Goal: Task Accomplishment & Management: Manage account settings

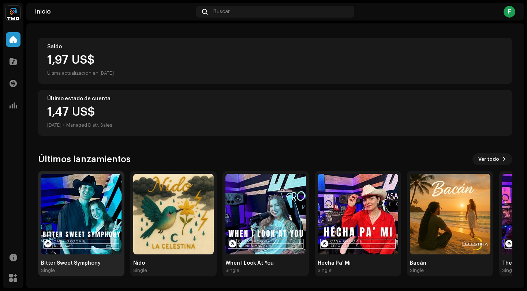
scroll to position [71, 0]
click at [85, 216] on img at bounding box center [81, 214] width 81 height 81
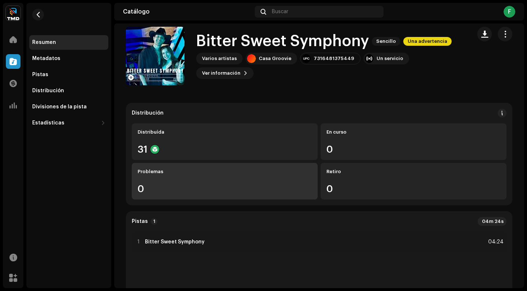
scroll to position [14, 0]
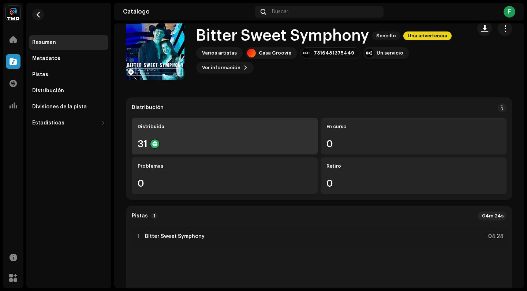
click at [235, 148] on div "31" at bounding box center [225, 144] width 174 height 10
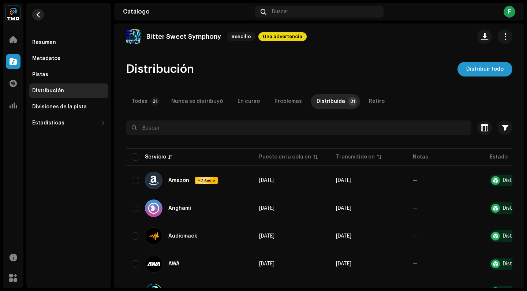
click at [41, 15] on button "button" at bounding box center [38, 15] width 12 height 12
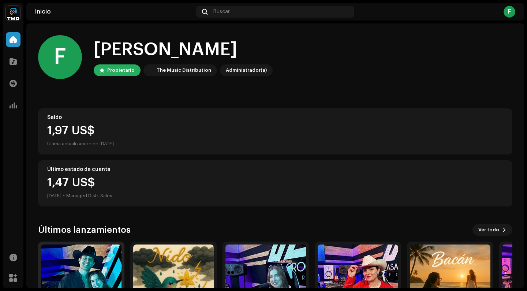
click at [79, 273] on img at bounding box center [81, 285] width 81 height 81
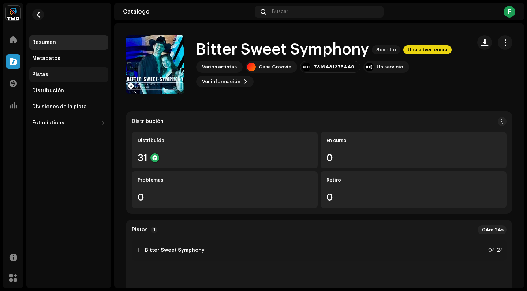
click at [50, 74] on div "Pistas" at bounding box center [68, 75] width 73 height 6
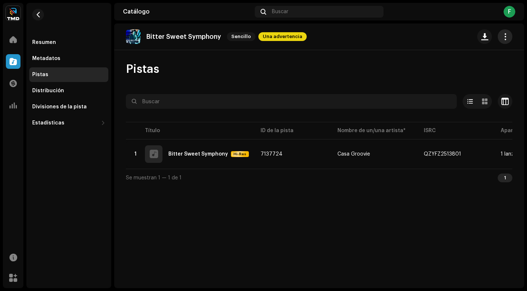
click at [510, 35] on button "button" at bounding box center [505, 36] width 15 height 15
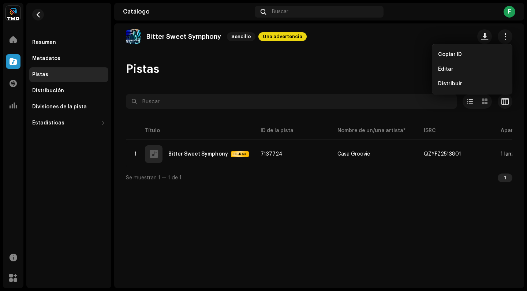
click at [424, 74] on div "Pistas" at bounding box center [319, 69] width 387 height 15
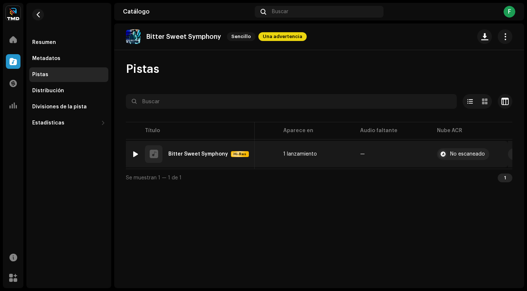
scroll to position [0, 217]
click at [456, 154] on div "No escaneado" at bounding box center [468, 154] width 35 height 5
click at [512, 154] on span "button" at bounding box center [514, 154] width 5 height 6
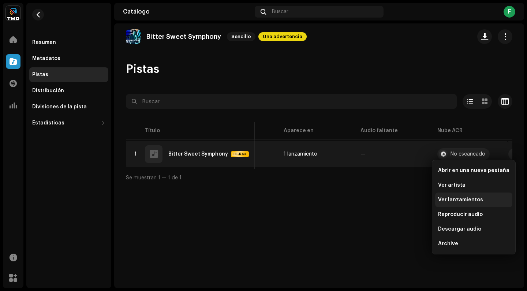
click at [475, 204] on div "Ver lanzamientos" at bounding box center [473, 200] width 77 height 15
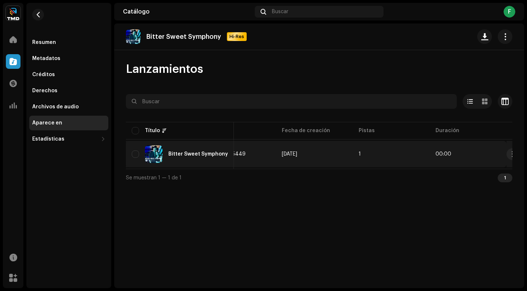
scroll to position [0, 275]
click at [376, 153] on td "1" at bounding box center [391, 154] width 77 height 26
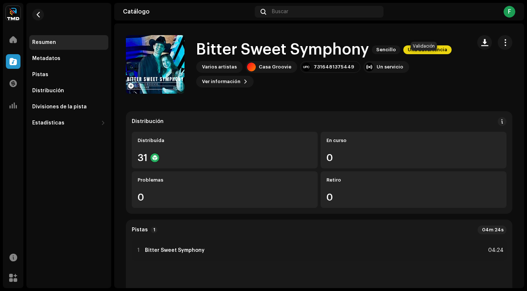
click at [414, 54] on span "Una advertencia" at bounding box center [427, 49] width 48 height 9
click at [49, 77] on div "Pistas" at bounding box center [68, 75] width 73 height 6
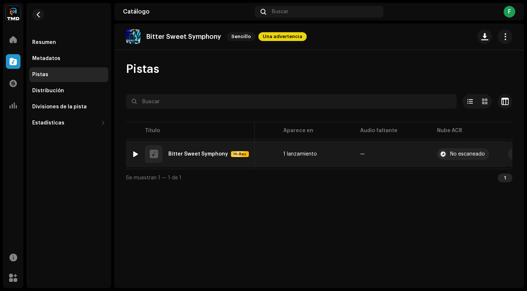
scroll to position [0, 217]
click at [340, 154] on re-a-table-link "1 lanzamiento" at bounding box center [316, 154] width 65 height 5
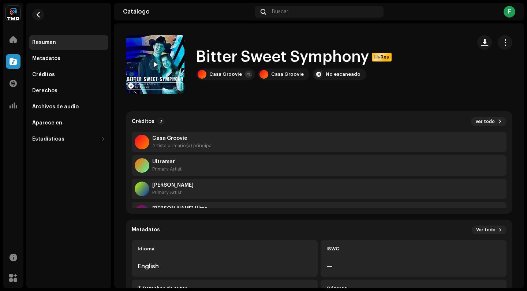
click at [153, 64] on span at bounding box center [155, 65] width 4 height 6
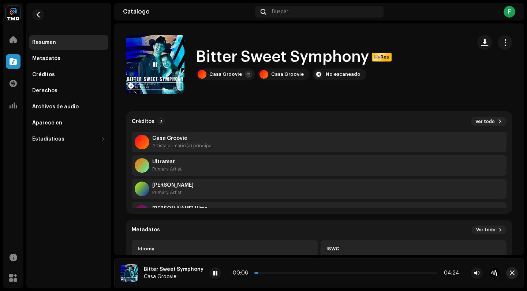
click at [514, 272] on span "button" at bounding box center [512, 273] width 5 height 6
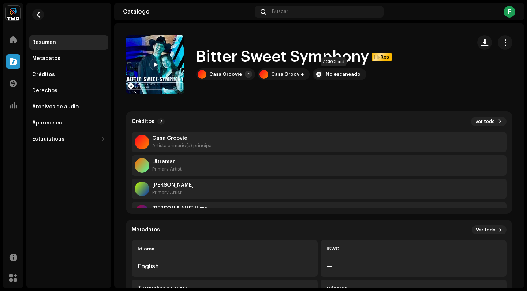
click at [344, 75] on div "No escaneado" at bounding box center [343, 74] width 35 height 6
click at [63, 60] on div "Metadatos" at bounding box center [68, 59] width 73 height 6
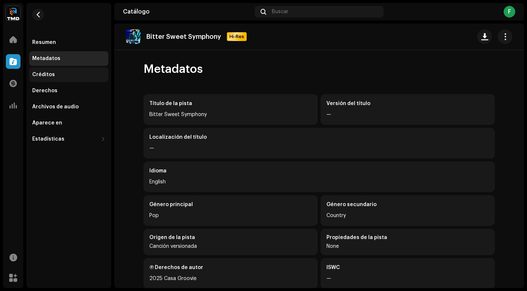
click at [61, 73] on div "Créditos" at bounding box center [68, 75] width 73 height 6
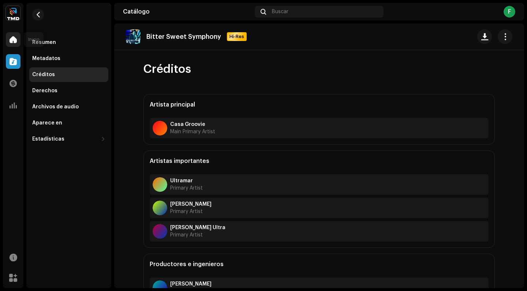
click at [19, 41] on div at bounding box center [13, 39] width 15 height 15
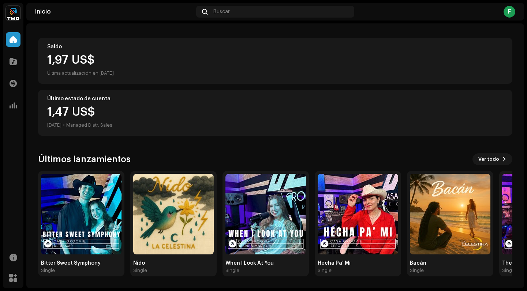
scroll to position [71, 0]
click at [92, 212] on img at bounding box center [81, 214] width 81 height 81
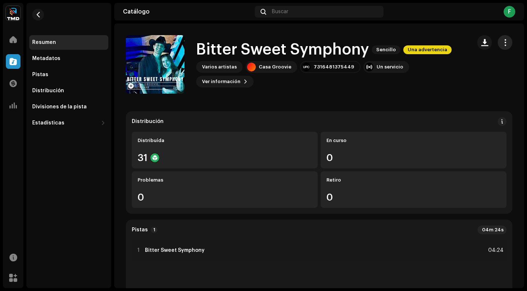
click at [502, 43] on span "button" at bounding box center [505, 43] width 7 height 6
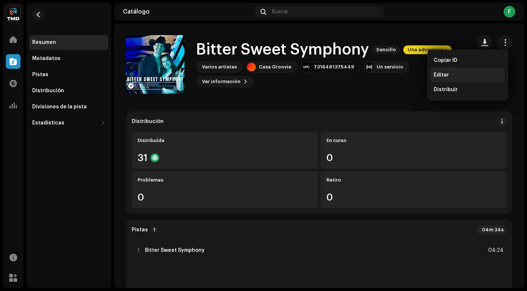
click at [441, 75] on span "Editar" at bounding box center [441, 75] width 15 height 6
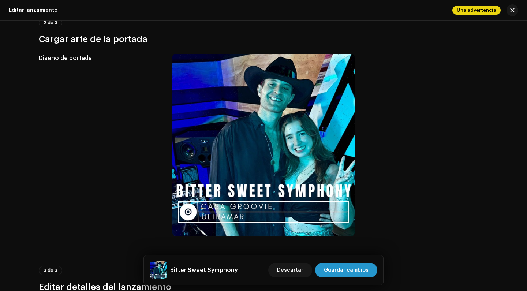
scroll to position [39, 0]
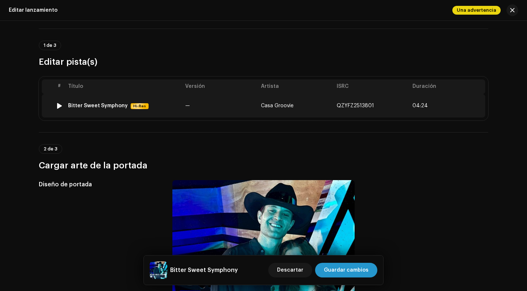
click at [234, 112] on td "—" at bounding box center [220, 105] width 76 height 23
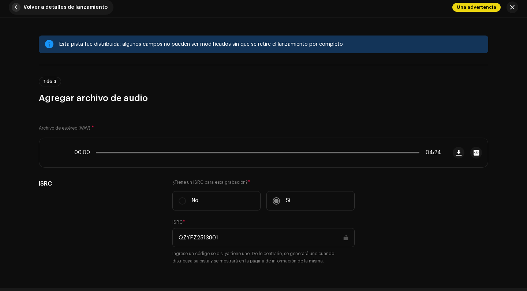
scroll to position [0, 0]
click at [20, 5] on span "button" at bounding box center [16, 7] width 9 height 9
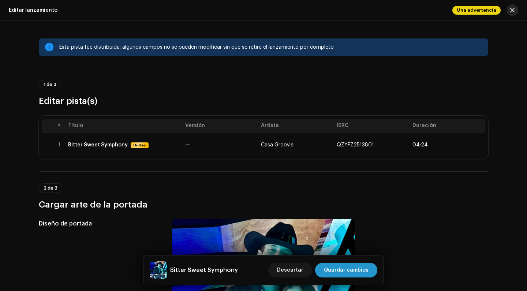
click at [515, 10] on button "button" at bounding box center [513, 10] width 12 height 12
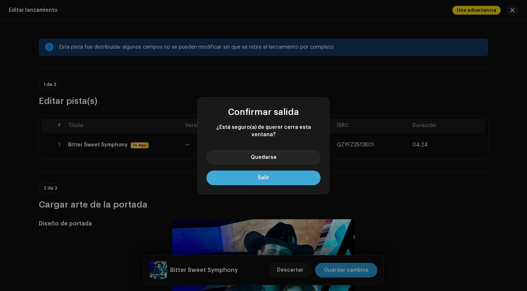
click at [275, 176] on button "Salir" at bounding box center [263, 178] width 114 height 15
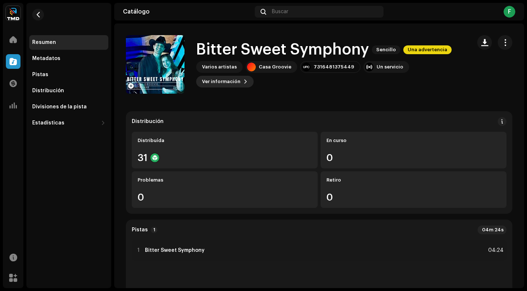
click at [240, 74] on span "Ver información" at bounding box center [221, 81] width 38 height 15
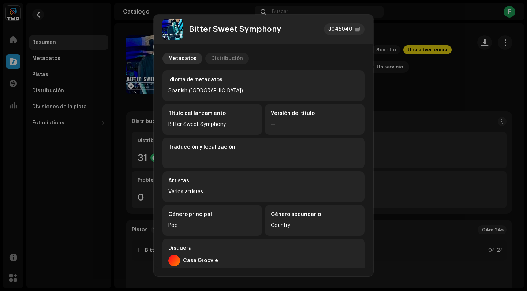
click at [224, 58] on div "Distribución" at bounding box center [227, 59] width 32 height 12
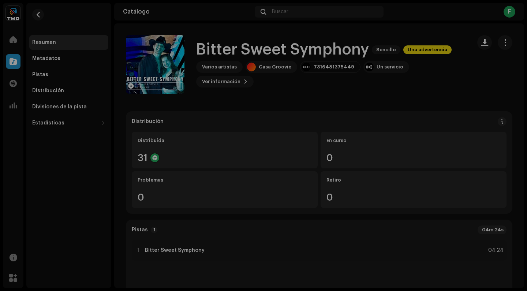
click at [417, 99] on div "Bitter Sweet Symphony 3045040 Metadatos Distribución Fecha de lanzamiento 10 oc…" at bounding box center [263, 145] width 527 height 291
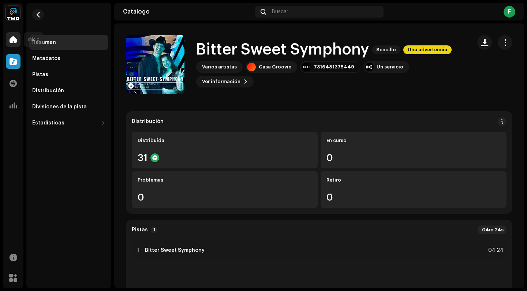
click at [14, 38] on span at bounding box center [13, 40] width 7 height 6
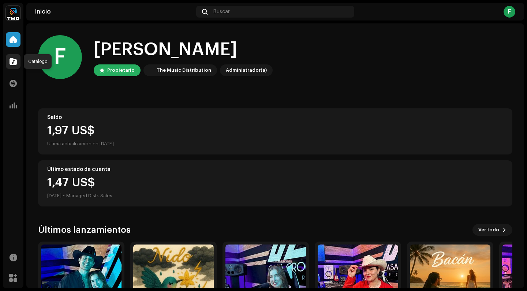
click at [12, 59] on span at bounding box center [13, 62] width 7 height 6
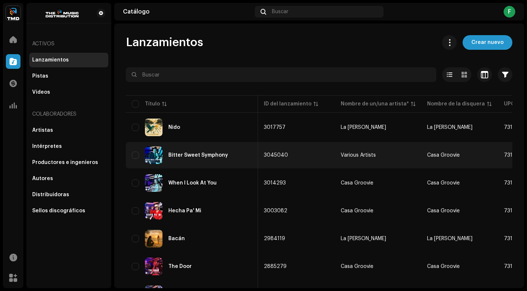
click at [341, 154] on re-a-table-link "Various Artists" at bounding box center [378, 155] width 75 height 5
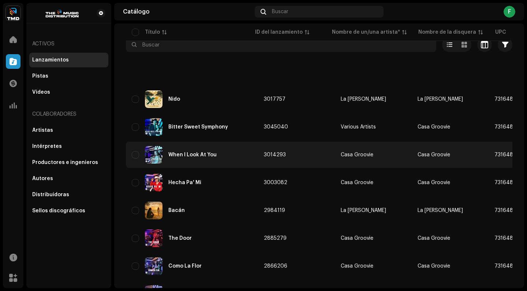
scroll to position [152, 0]
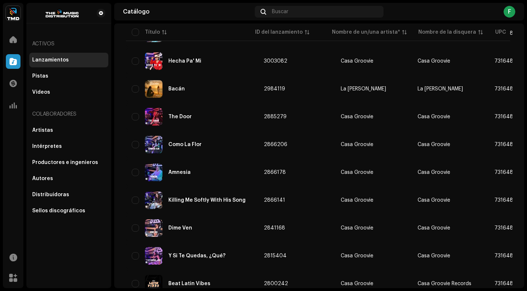
click at [14, 16] on img at bounding box center [13, 13] width 15 height 15
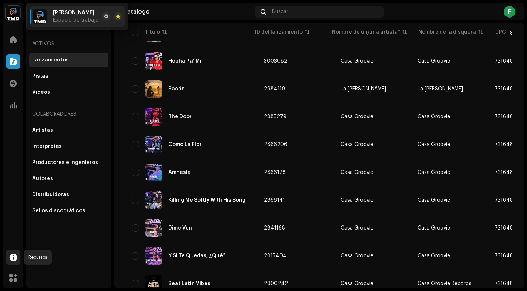
click at [14, 254] on span at bounding box center [14, 257] width 8 height 6
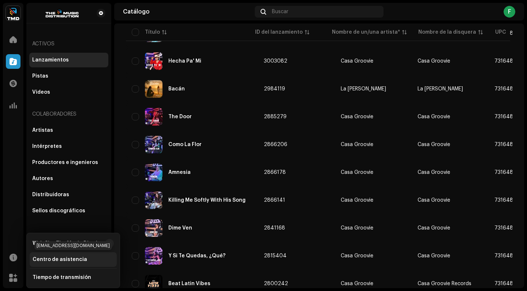
click at [67, 261] on div "Centro de asistencia" at bounding box center [60, 260] width 55 height 6
click at [60, 260] on div "Centro de asistencia" at bounding box center [60, 260] width 55 height 6
click at [71, 261] on div "Centro de asistencia" at bounding box center [60, 260] width 55 height 6
click at [83, 245] on div "Web Site The Music Distribution" at bounding box center [68, 243] width 70 height 6
click at [111, 245] on div at bounding box center [110, 243] width 4 height 6
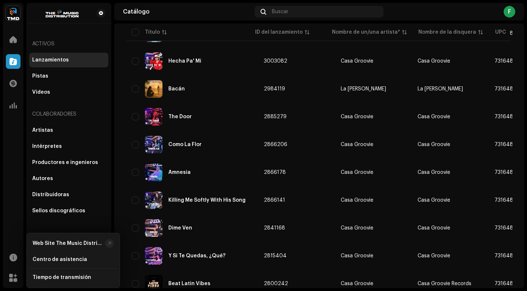
click at [14, 16] on img at bounding box center [13, 13] width 15 height 15
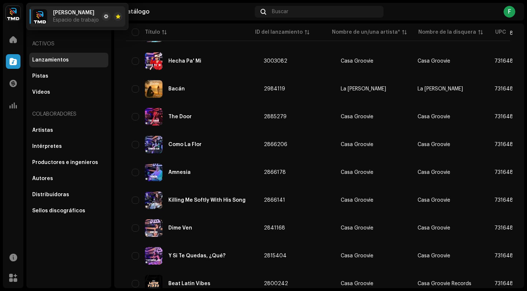
click at [14, 16] on img at bounding box center [13, 13] width 15 height 15
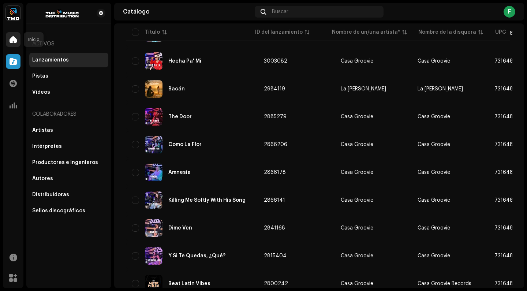
click at [16, 37] on span at bounding box center [13, 40] width 7 height 6
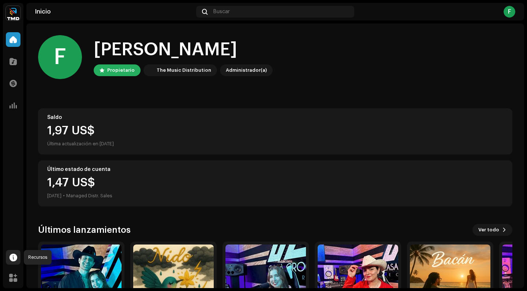
click at [15, 256] on span at bounding box center [14, 257] width 8 height 6
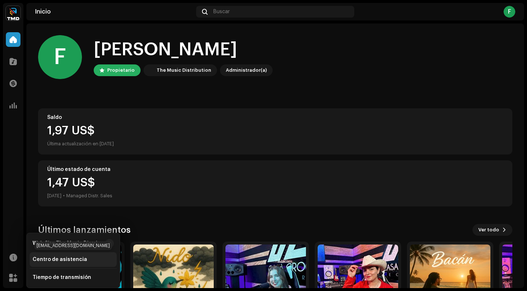
click at [59, 259] on div "Centro de asistencia" at bounding box center [60, 260] width 55 height 6
click at [14, 277] on span at bounding box center [13, 278] width 8 height 6
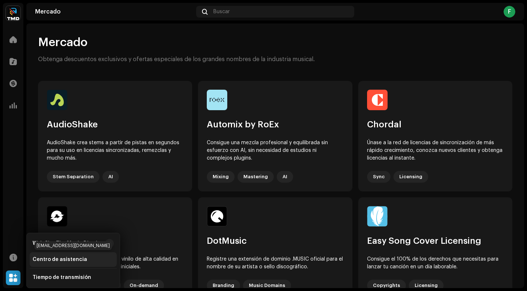
click at [63, 261] on div "Centro de asistencia" at bounding box center [60, 260] width 55 height 6
click at [109, 243] on div at bounding box center [110, 243] width 4 height 6
click at [10, 37] on span at bounding box center [13, 40] width 7 height 6
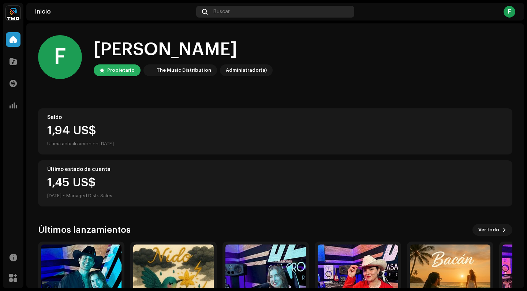
click at [236, 12] on div "Buscar" at bounding box center [275, 12] width 158 height 12
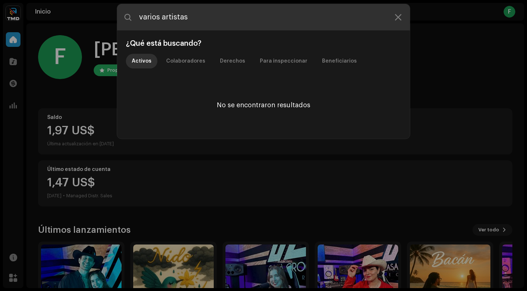
type input "varios artistas"
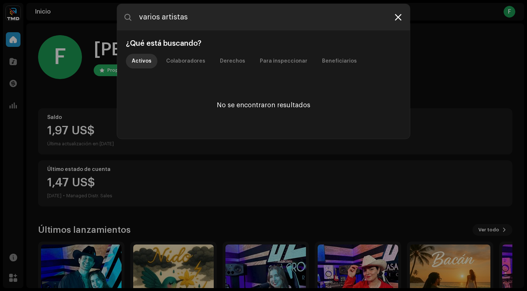
click at [399, 17] on icon at bounding box center [398, 17] width 7 height 6
